Goal: Transaction & Acquisition: Purchase product/service

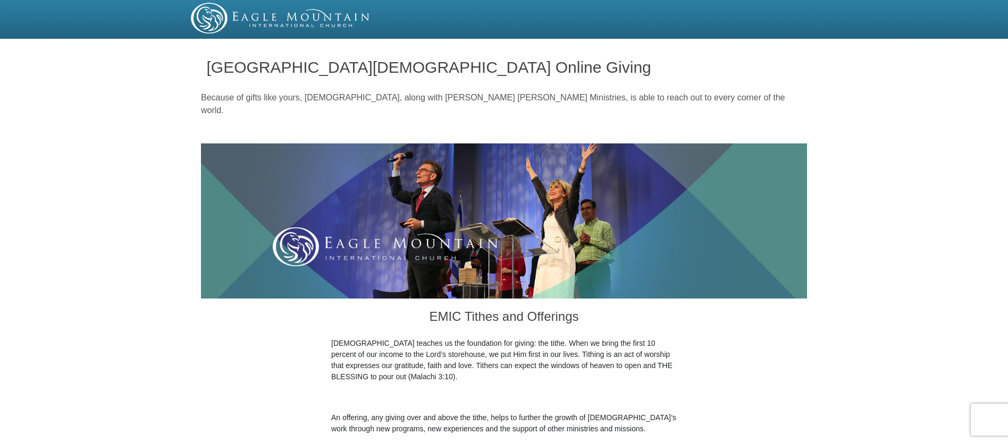
scroll to position [361, 0]
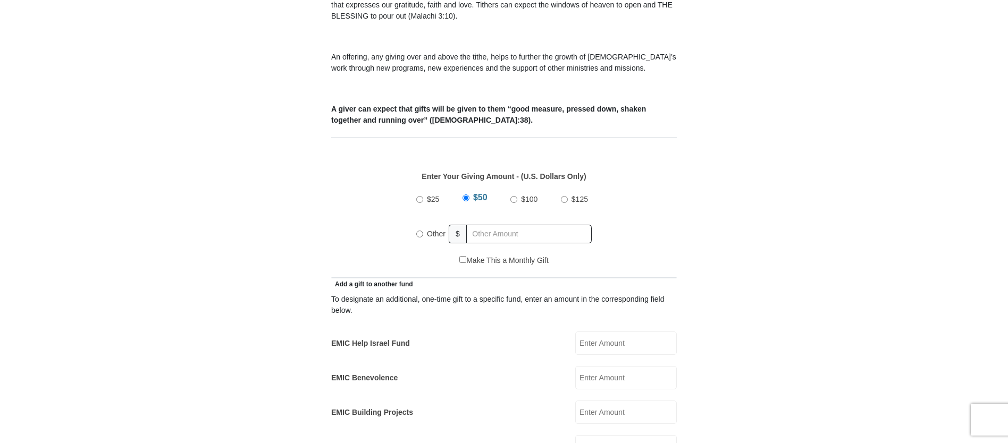
click at [421, 231] on input "Other" at bounding box center [419, 234] width 7 height 7
radio input "true"
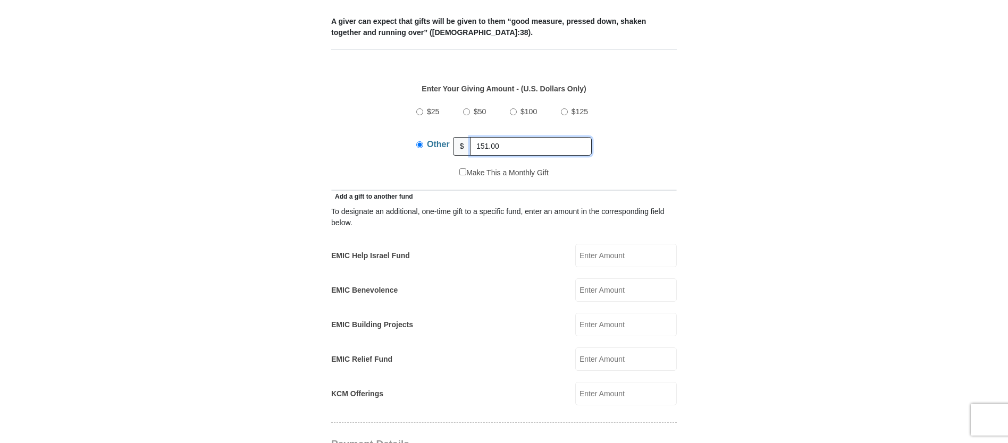
scroll to position [526, 0]
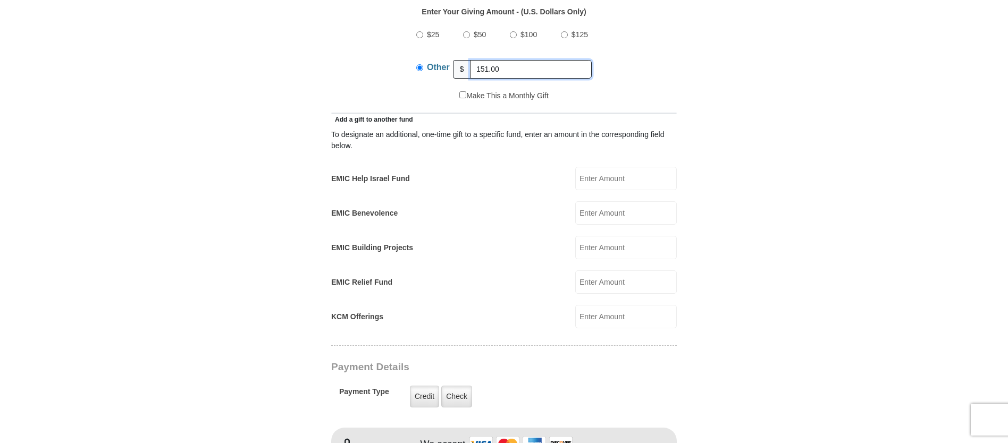
type input "151.00"
click at [622, 271] on input "EMIC Relief Fund" at bounding box center [626, 281] width 102 height 23
type input "25.00"
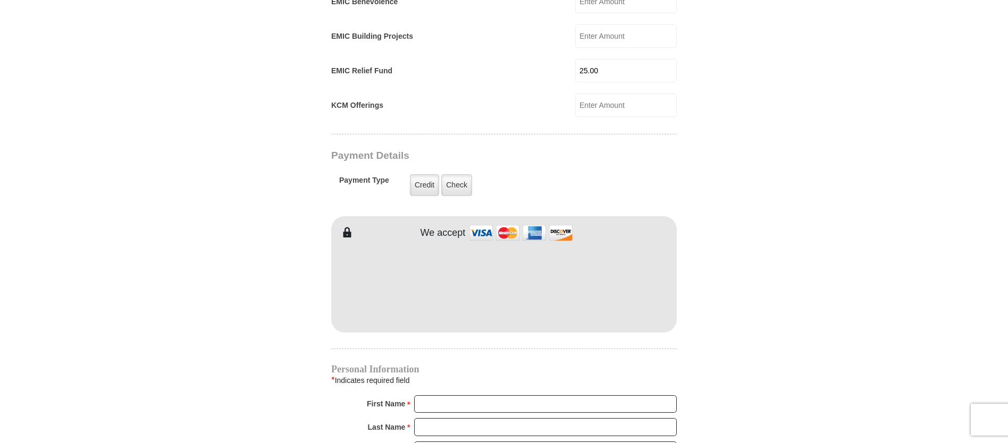
scroll to position [784, 0]
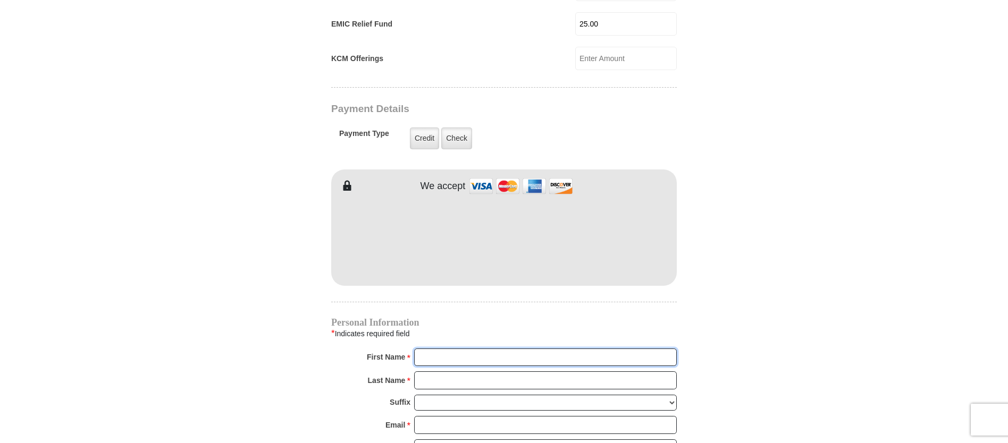
click at [439, 351] on input "First Name *" at bounding box center [545, 358] width 263 height 18
type input "[PERSON_NAME]"
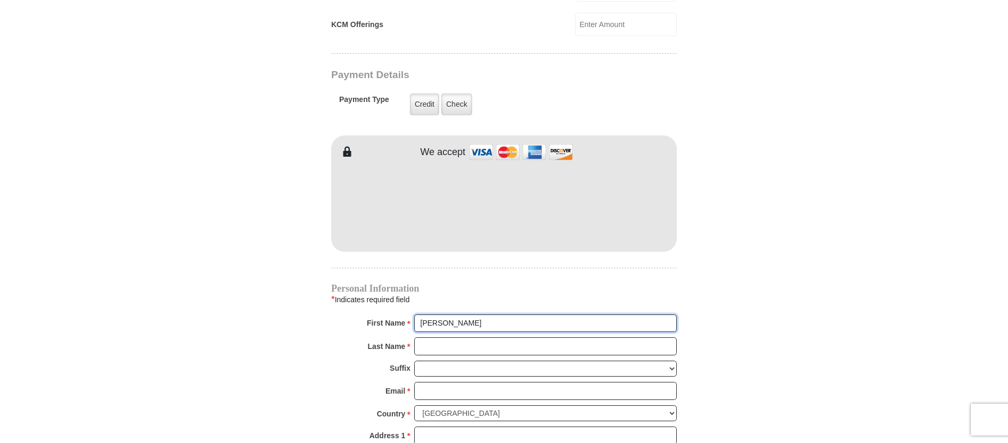
scroll to position [838, 0]
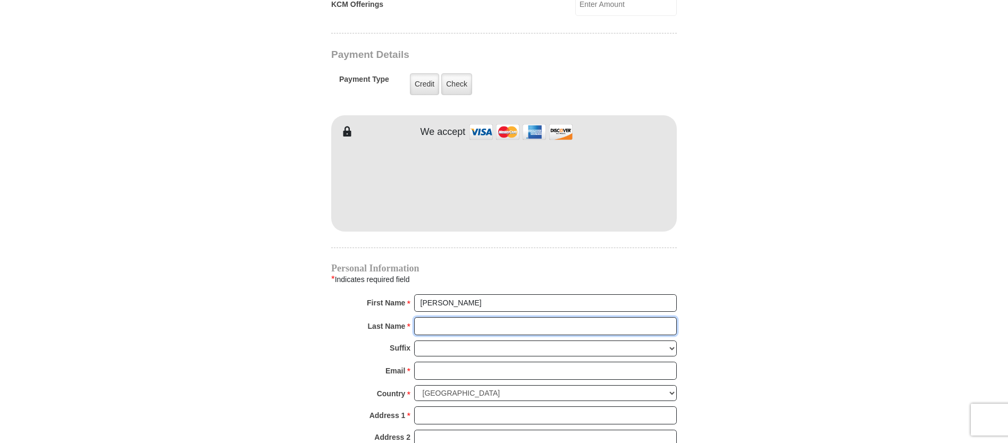
click at [433, 317] on input "Last Name *" at bounding box center [545, 326] width 263 height 18
type input "[PERSON_NAME]"
click at [439, 362] on input "Email *" at bounding box center [545, 371] width 263 height 18
type input "[EMAIL_ADDRESS][DOMAIN_NAME]"
type input "[STREET_ADDRESS]"
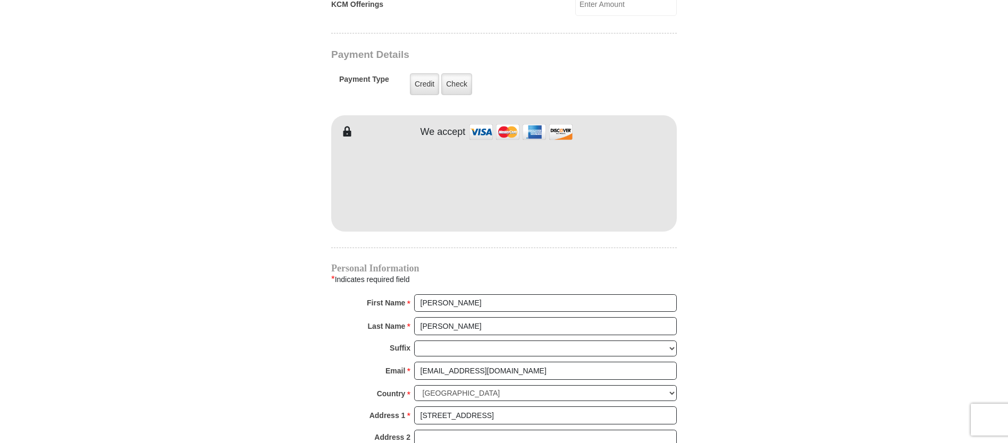
type input "[PERSON_NAME]"
select select "[GEOGRAPHIC_DATA]"
type input "76028"
type input "6823523453"
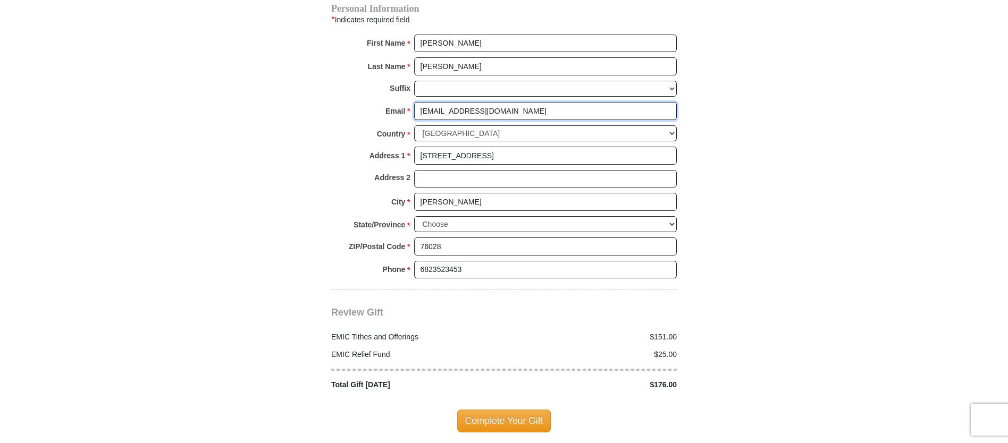
scroll to position [1195, 0]
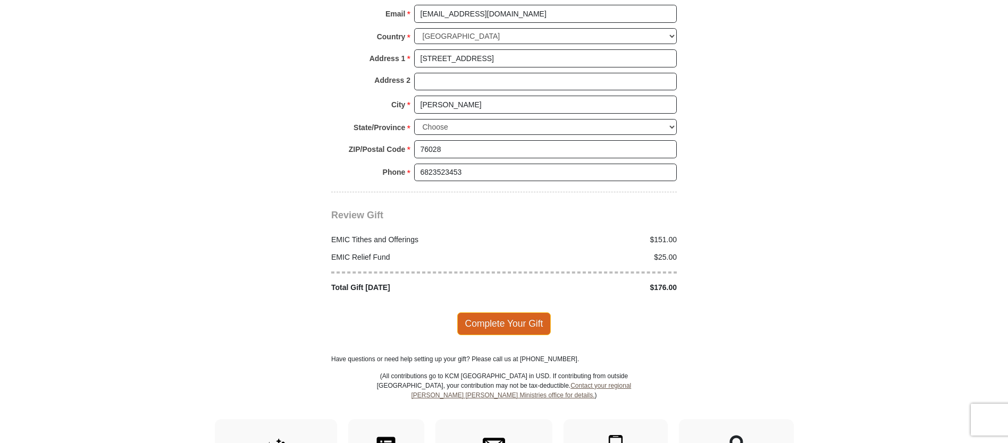
click at [498, 319] on span "Complete Your Gift" at bounding box center [504, 323] width 94 height 22
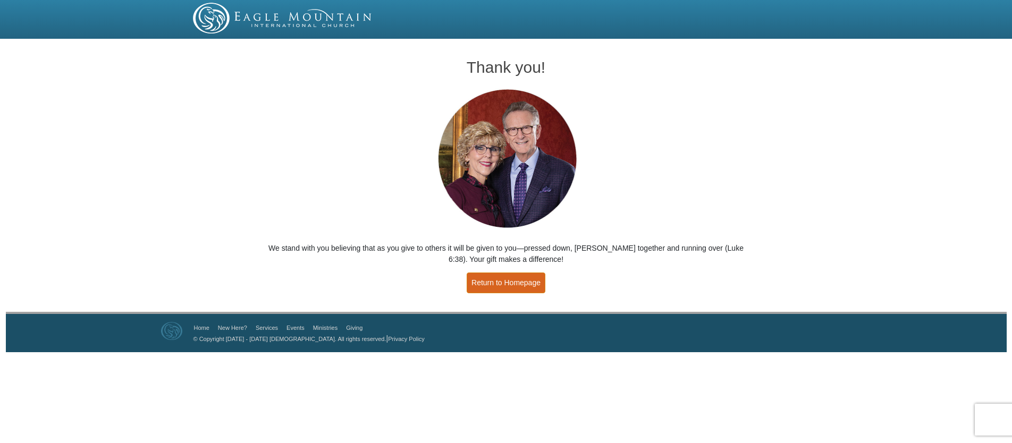
click at [525, 289] on link "Return to Homepage" at bounding box center [506, 283] width 79 height 21
